Goal: Entertainment & Leisure: Consume media (video, audio)

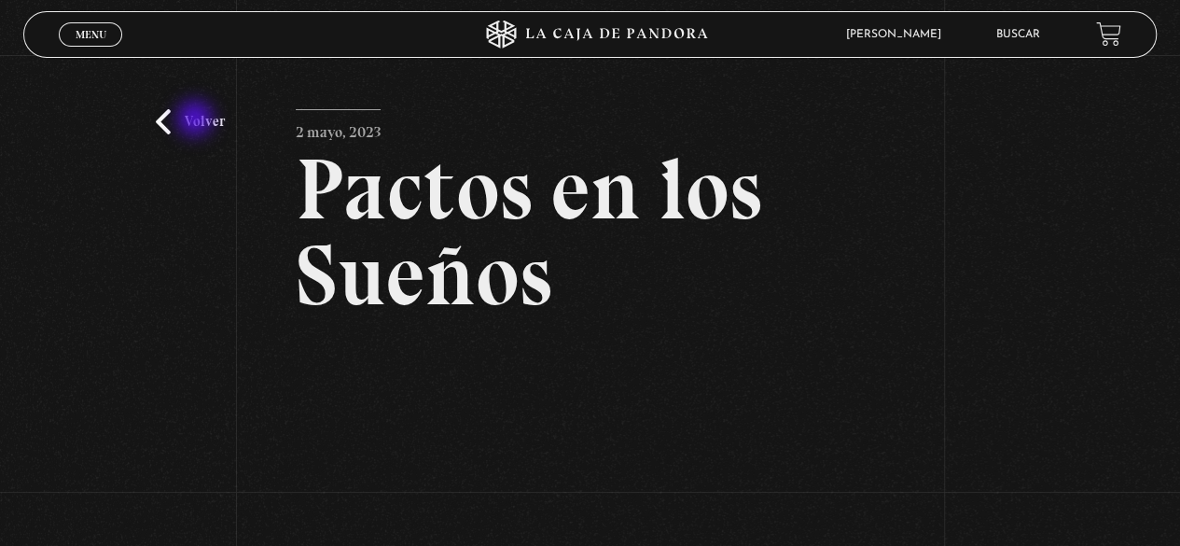
click at [198, 118] on link "Volver" at bounding box center [190, 121] width 69 height 25
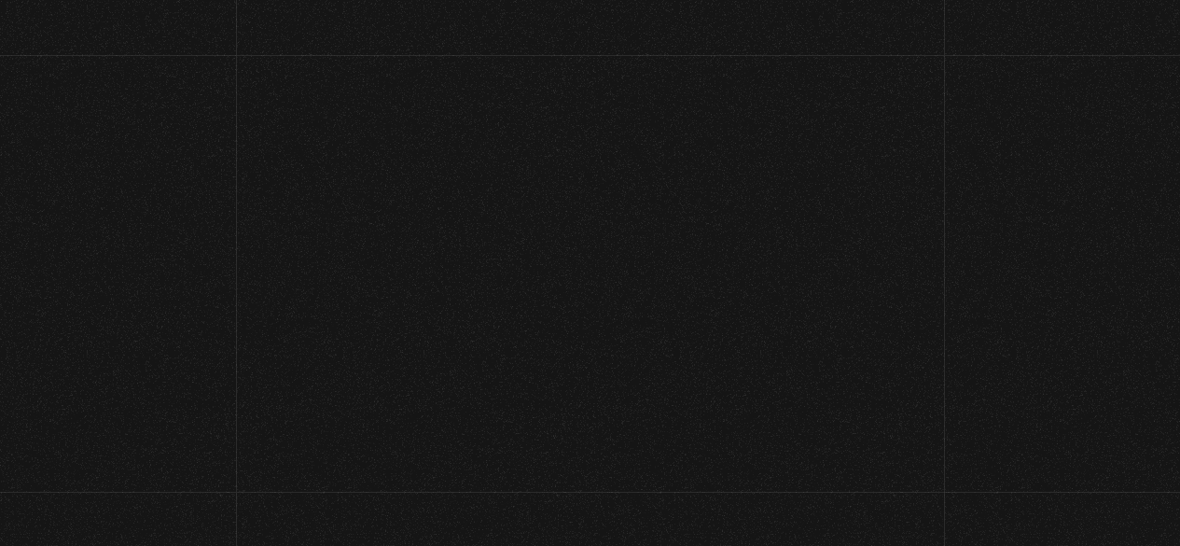
scroll to position [196, 0]
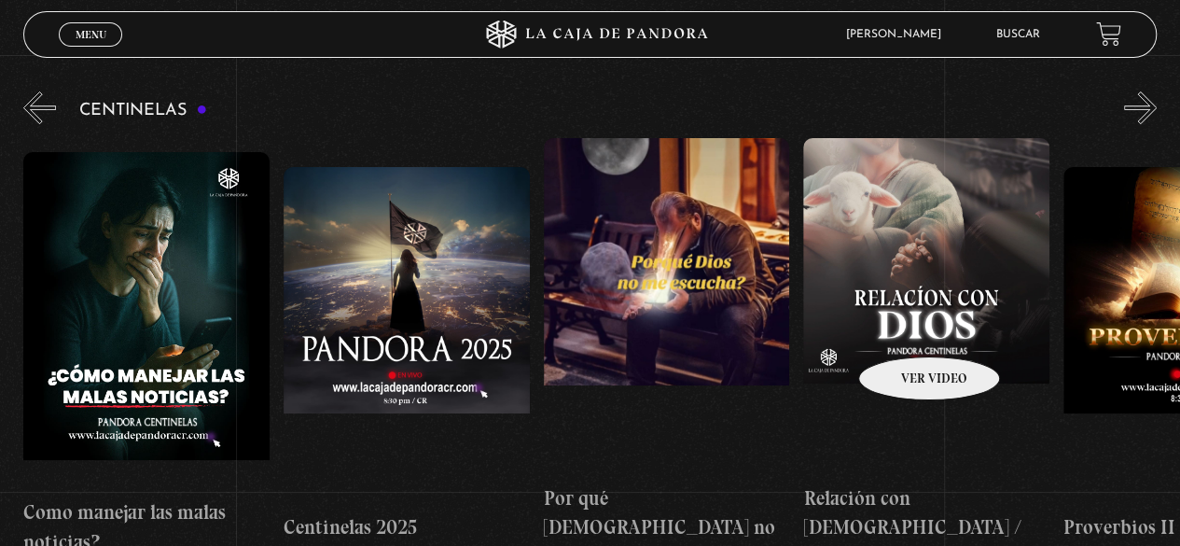
drag, startPoint x: 944, startPoint y: 328, endPoint x: 493, endPoint y: 298, distance: 451.6
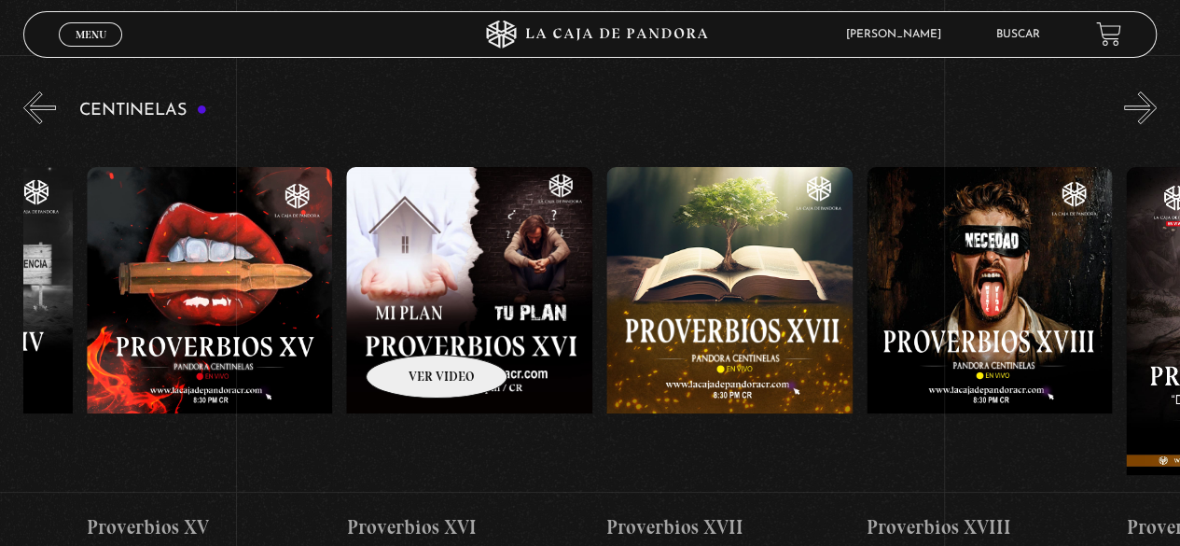
drag, startPoint x: 820, startPoint y: 341, endPoint x: 394, endPoint y: 325, distance: 426.6
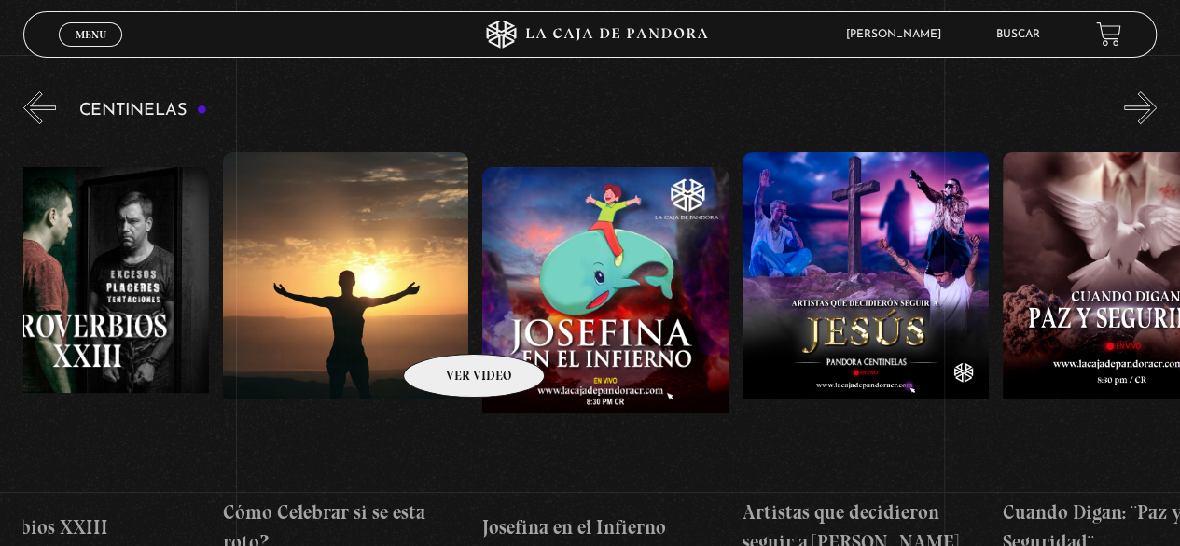
scroll to position [0, 6569]
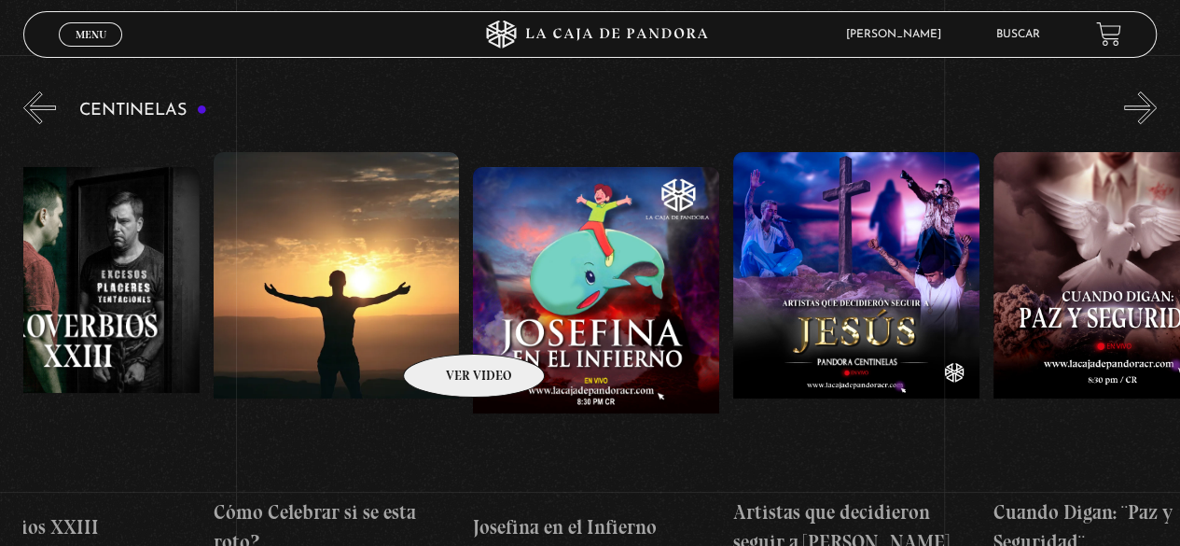
drag, startPoint x: 892, startPoint y: 346, endPoint x: 450, endPoint y: 326, distance: 442.6
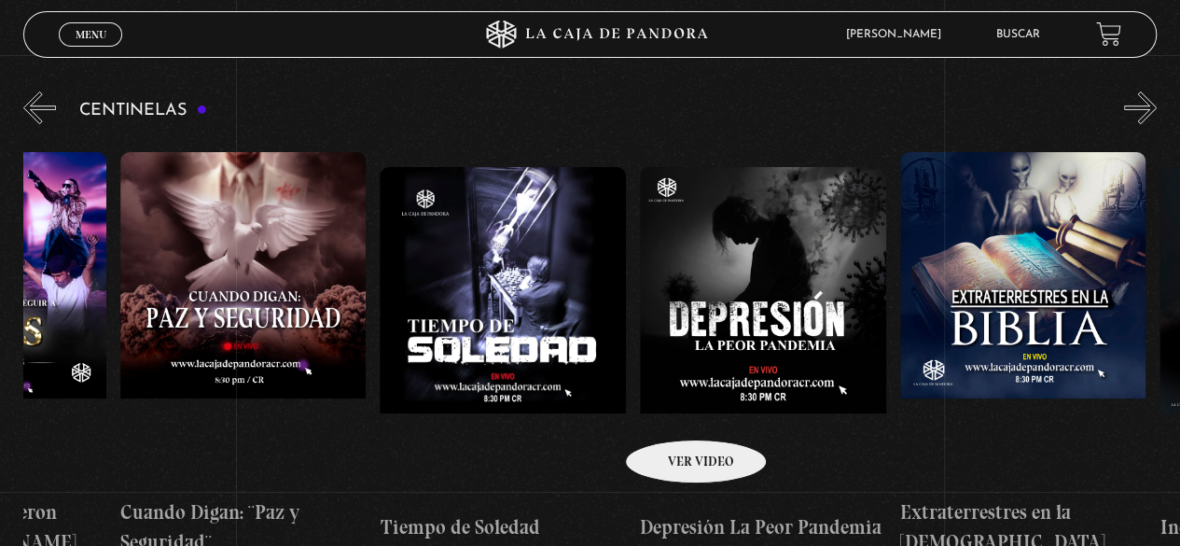
scroll to position [0, 7662]
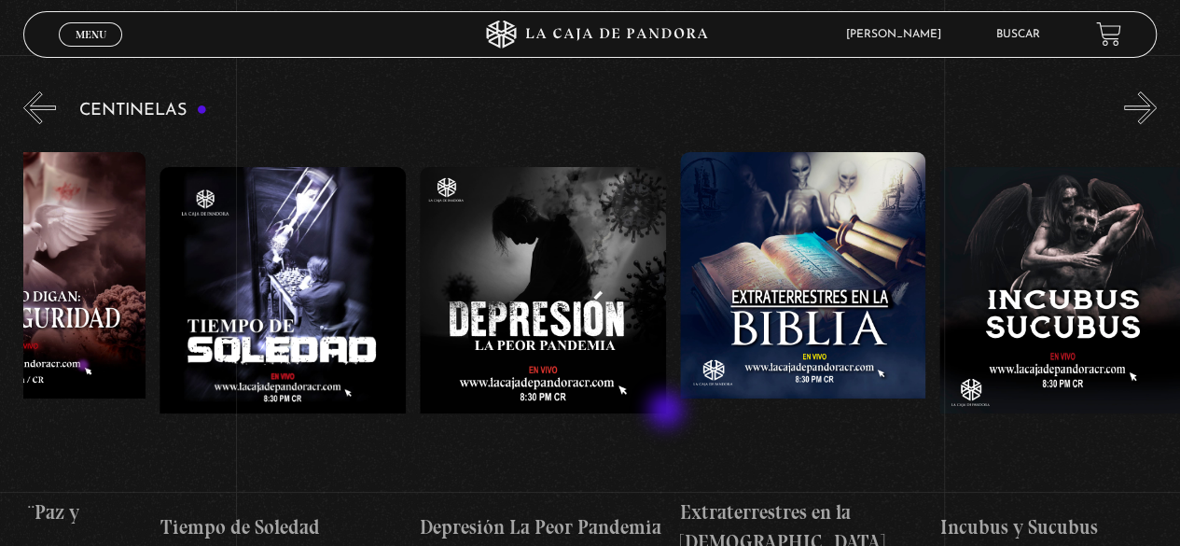
drag, startPoint x: 877, startPoint y: 424, endPoint x: 668, endPoint y: 411, distance: 209.4
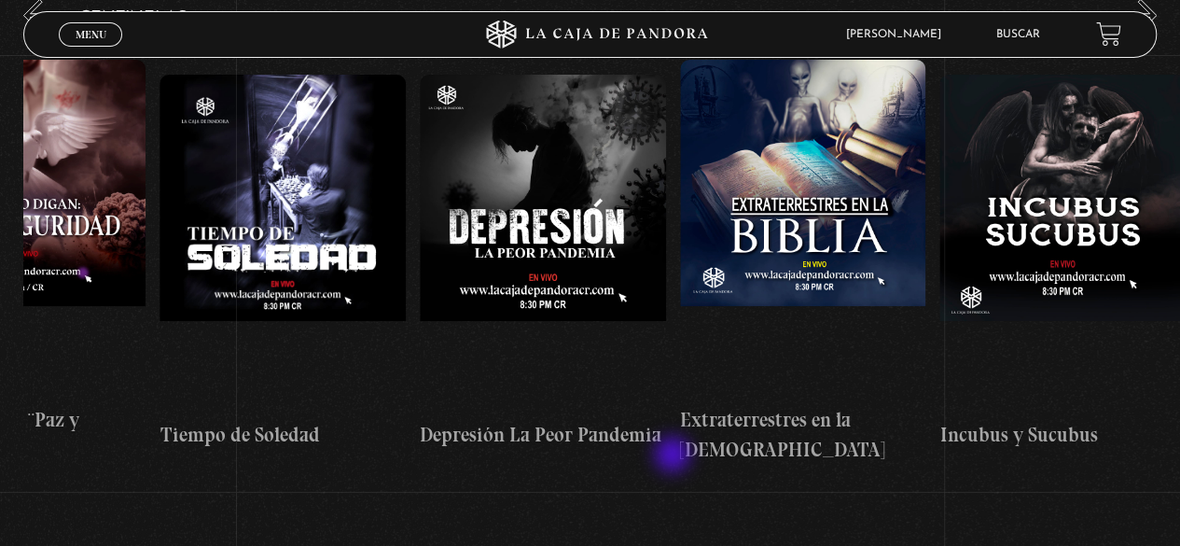
scroll to position [289, 0]
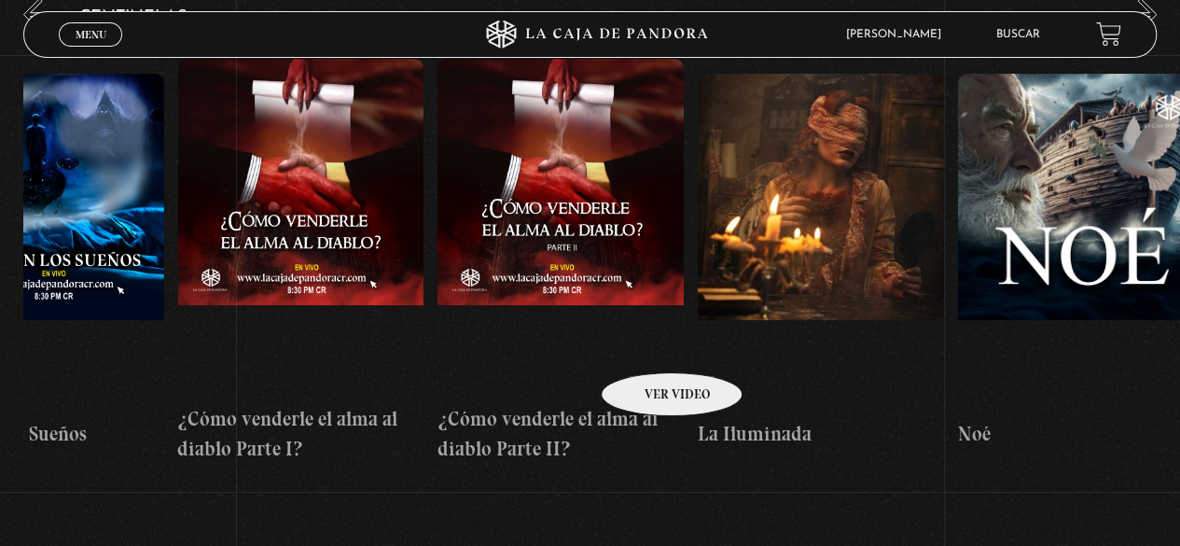
drag, startPoint x: 1100, startPoint y: 258, endPoint x: 642, endPoint y: 345, distance: 466.2
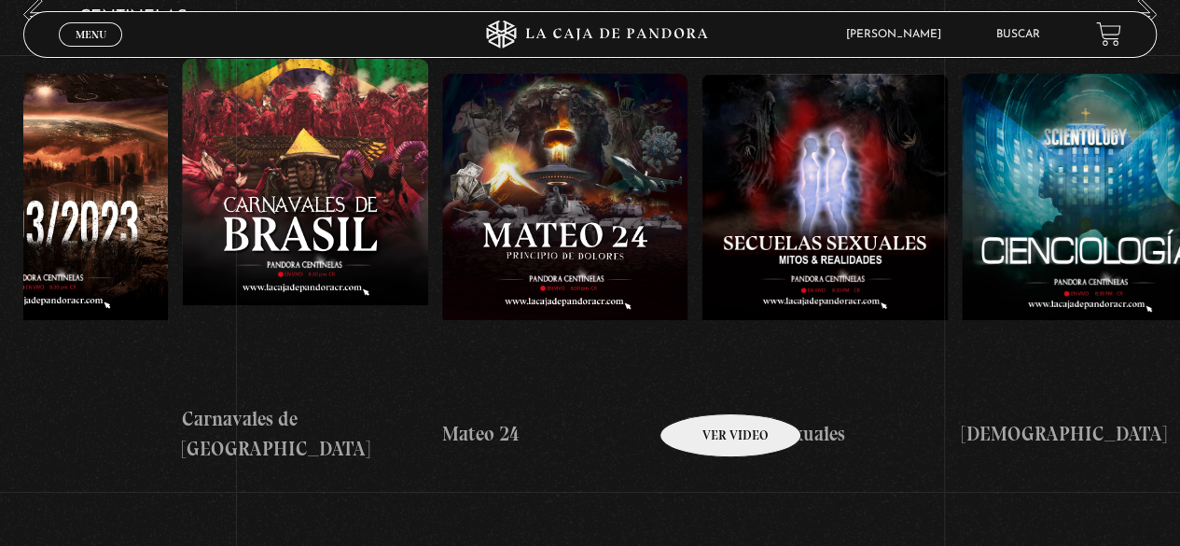
scroll to position [0, 11300]
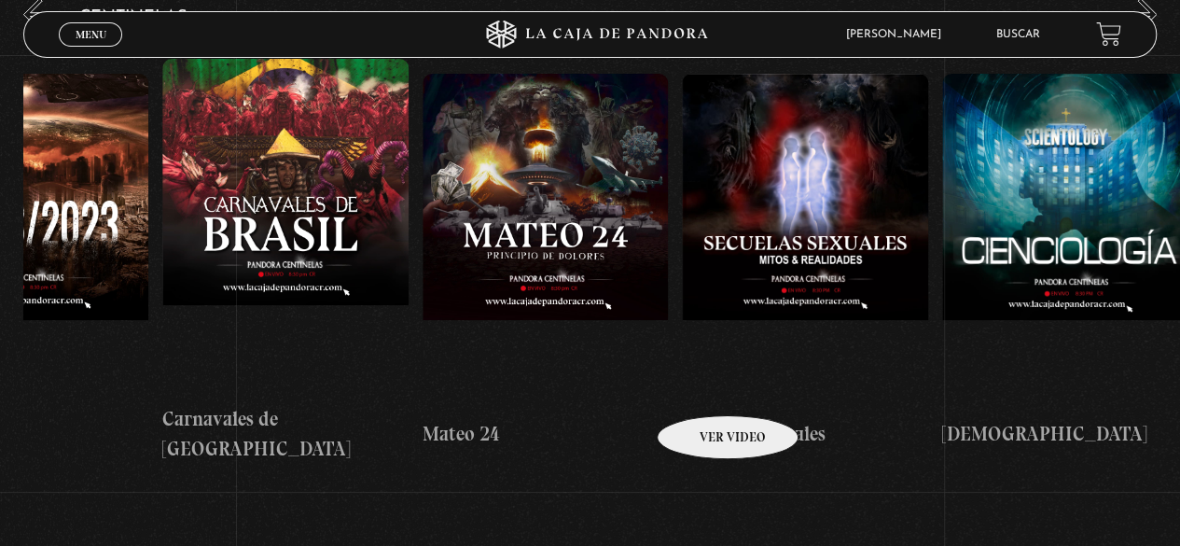
drag, startPoint x: 960, startPoint y: 356, endPoint x: 703, endPoint y: 387, distance: 258.4
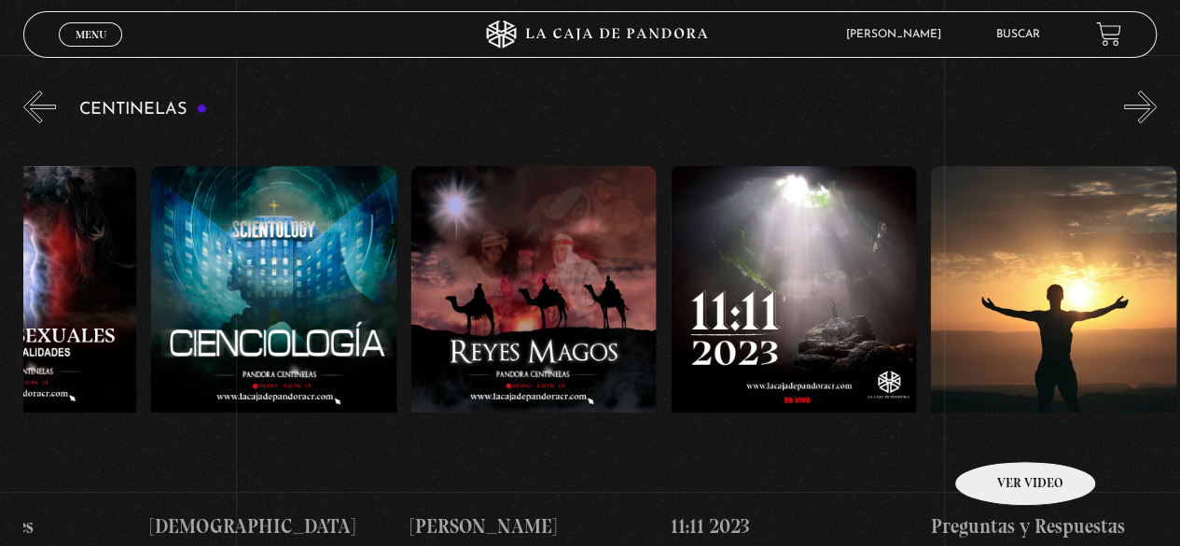
scroll to position [196, 0]
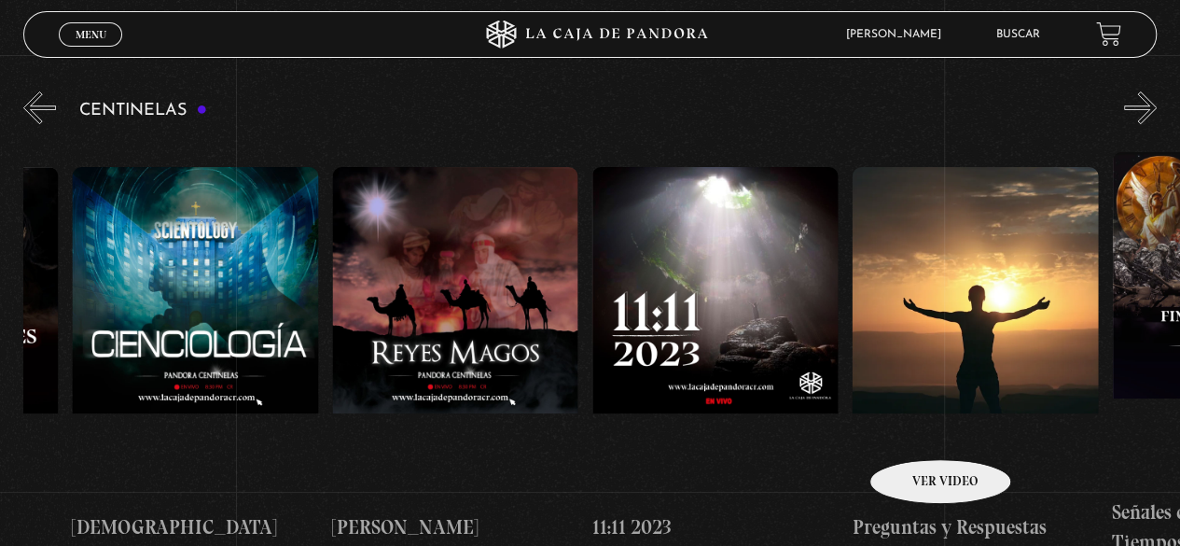
drag, startPoint x: 1083, startPoint y: 423, endPoint x: 911, endPoint y: 430, distance: 171.8
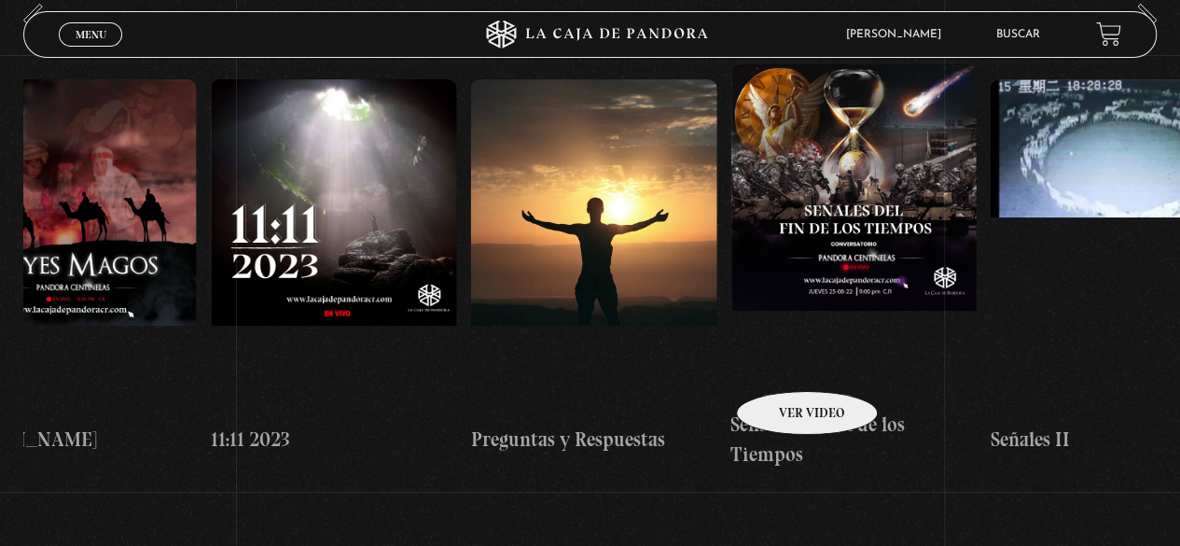
scroll to position [0, 12635]
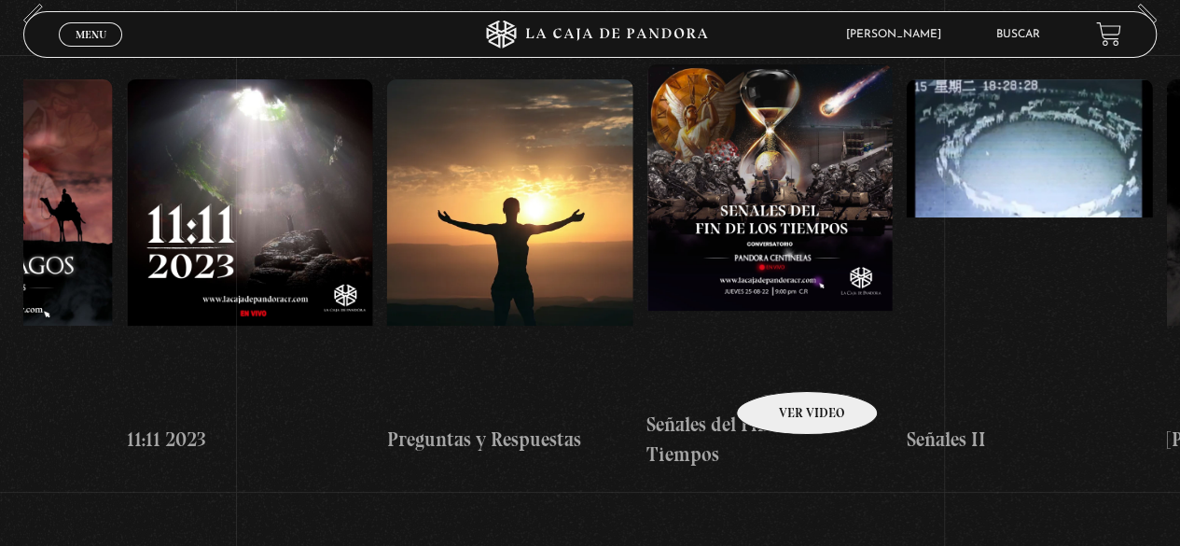
drag, startPoint x: 810, startPoint y: 363, endPoint x: 722, endPoint y: 359, distance: 87.8
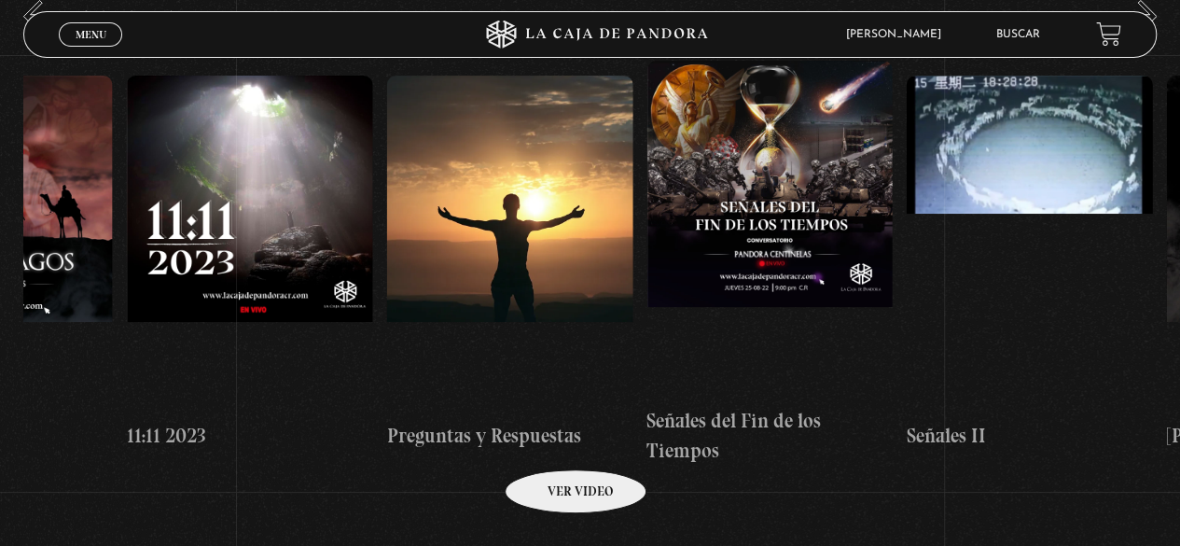
scroll to position [288, 0]
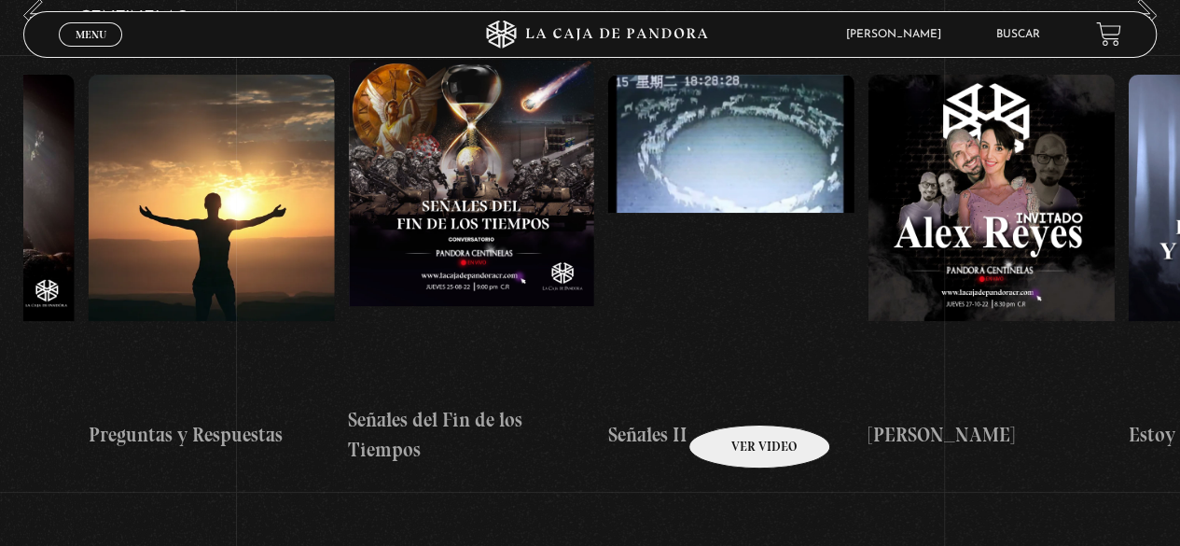
drag, startPoint x: 785, startPoint y: 392, endPoint x: 721, endPoint y: 396, distance: 63.6
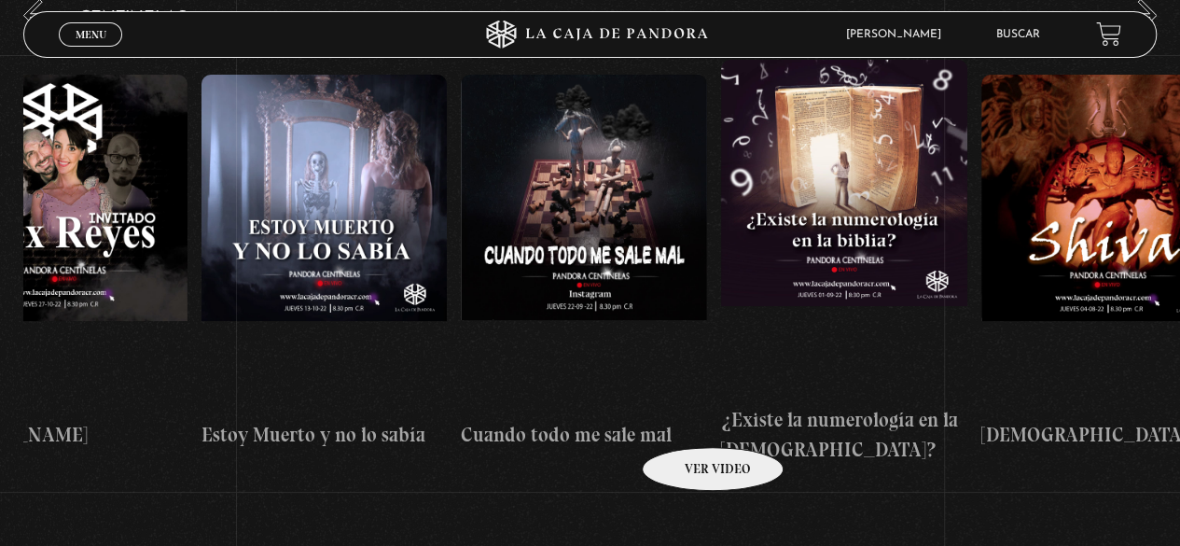
drag, startPoint x: 869, startPoint y: 402, endPoint x: 682, endPoint y: 419, distance: 188.3
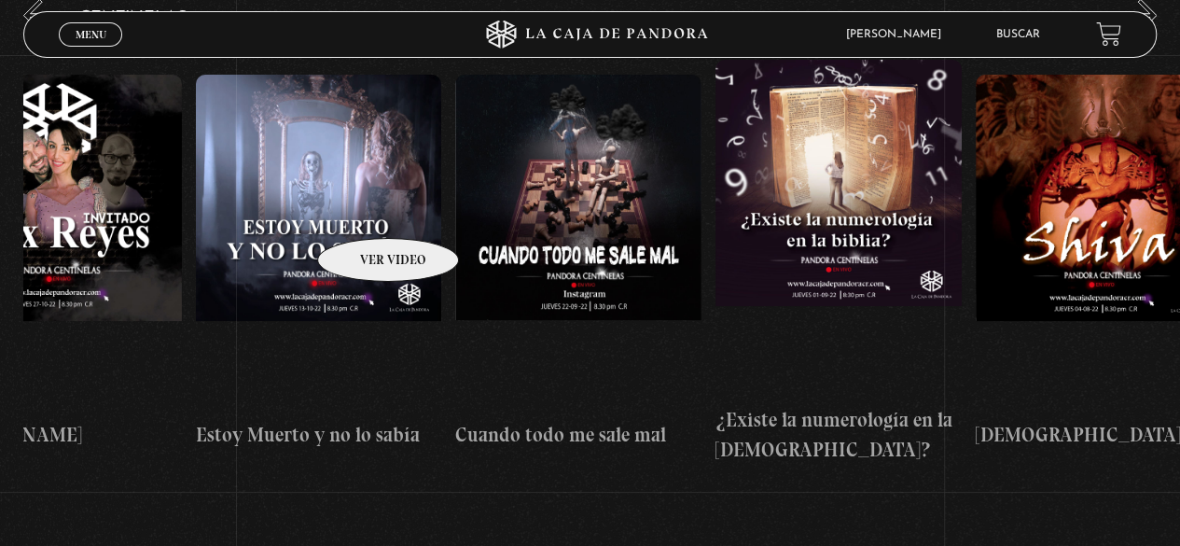
click at [364, 210] on figure at bounding box center [319, 243] width 246 height 336
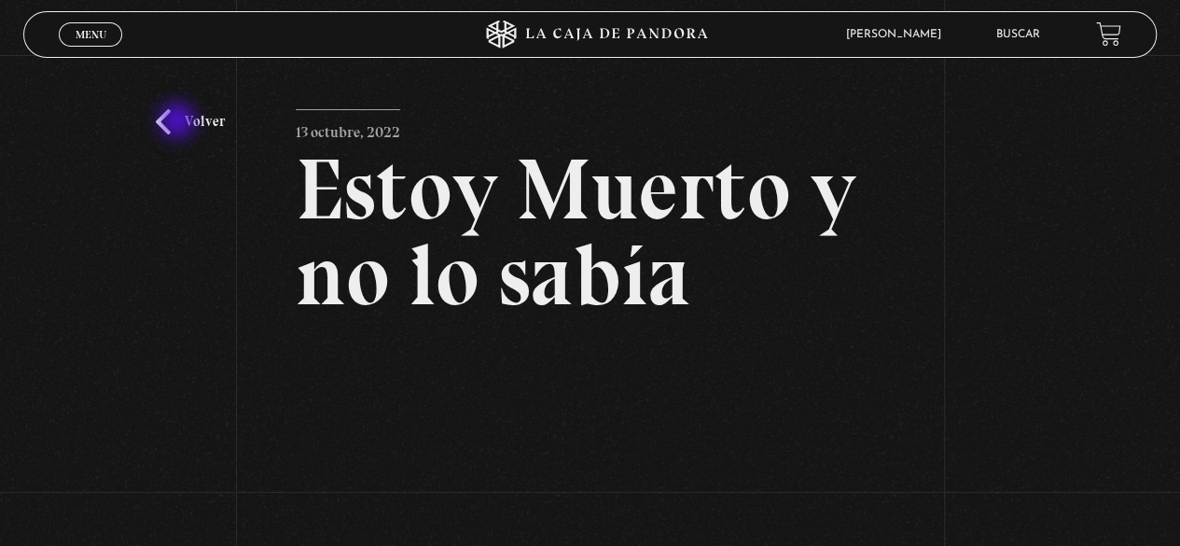
click at [179, 122] on link "Volver" at bounding box center [190, 121] width 69 height 25
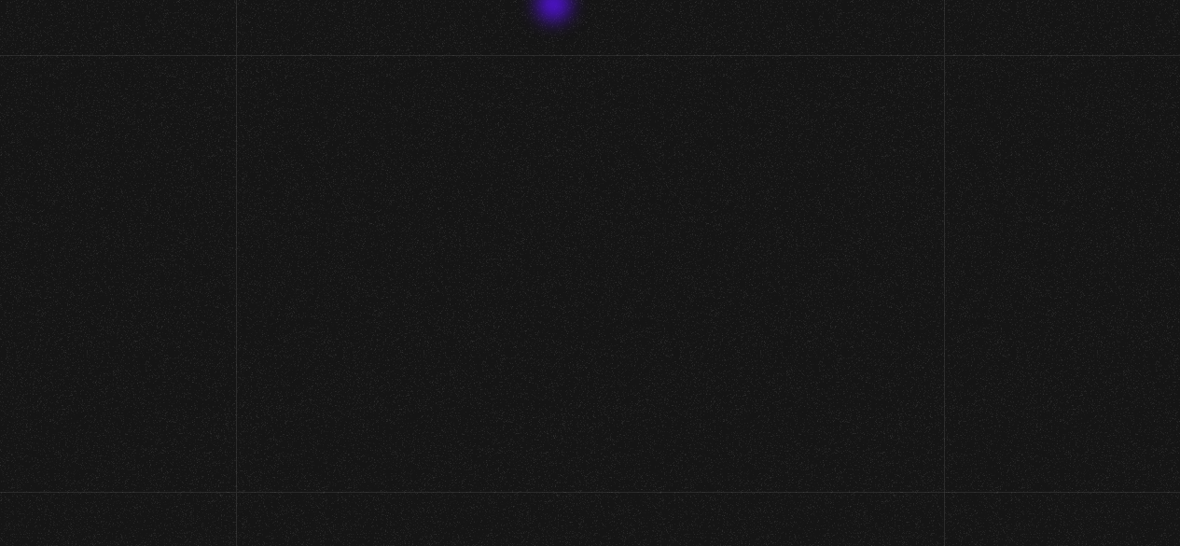
scroll to position [288, 0]
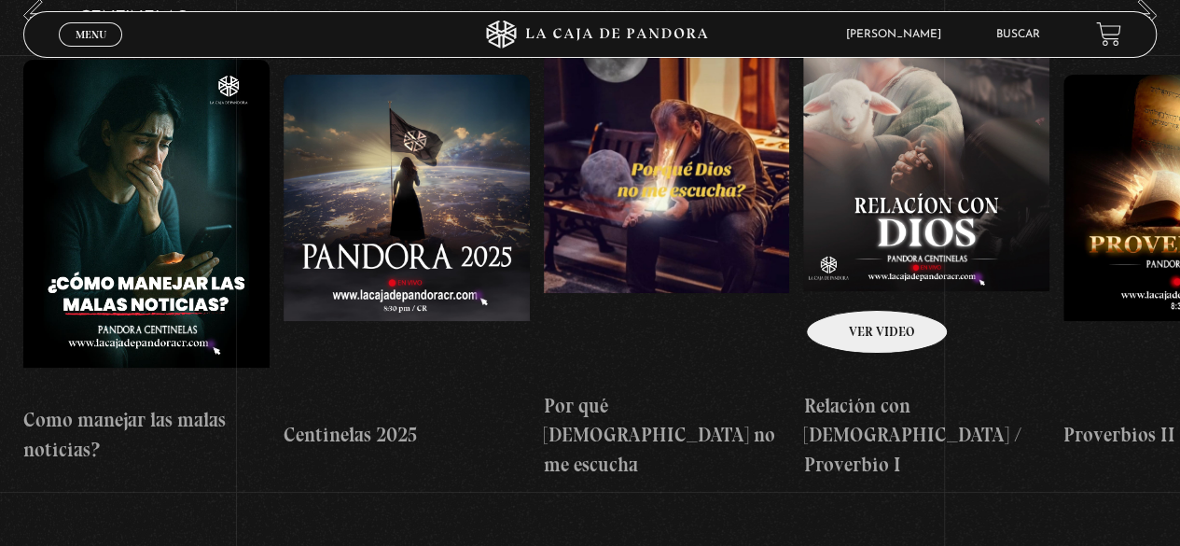
drag, startPoint x: 1050, startPoint y: 257, endPoint x: 664, endPoint y: 298, distance: 388.4
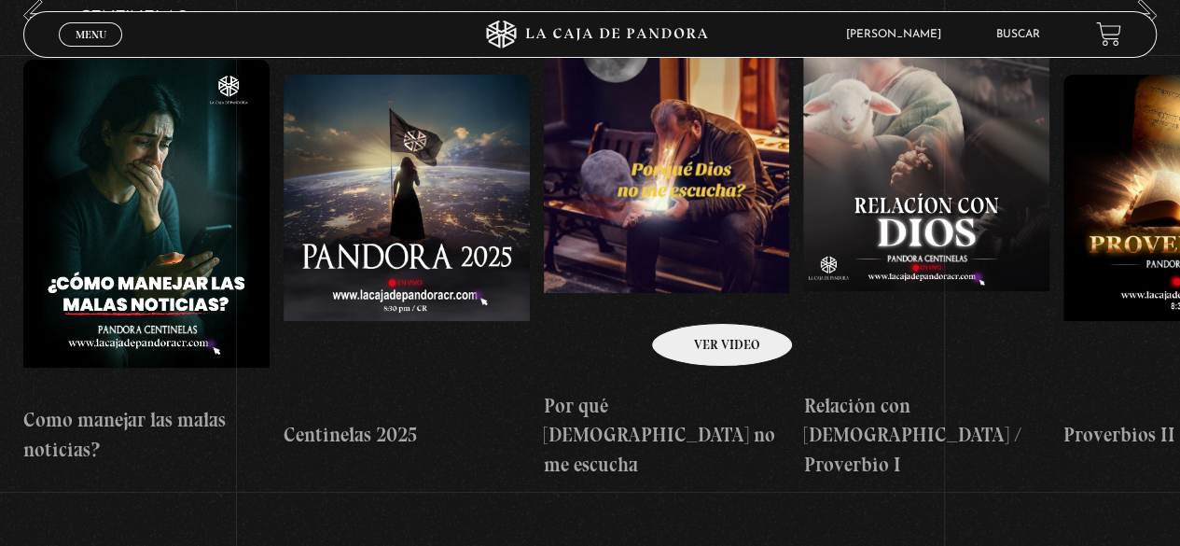
scroll to position [0, 1931]
